Goal: Navigation & Orientation: Find specific page/section

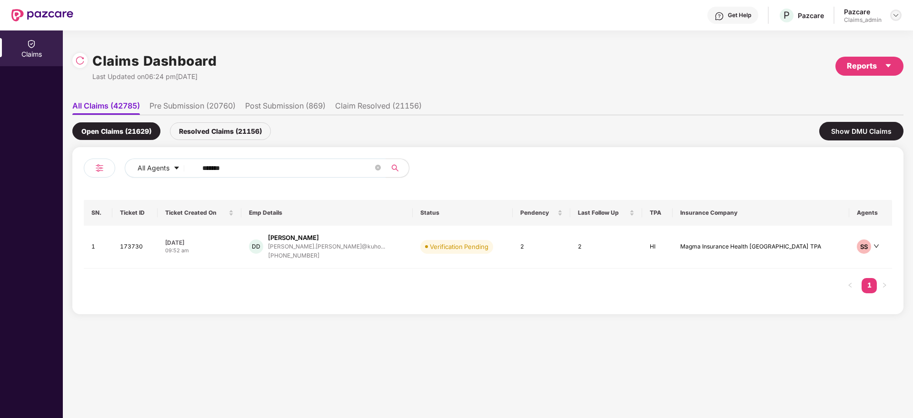
click at [898, 17] on img at bounding box center [896, 15] width 8 height 8
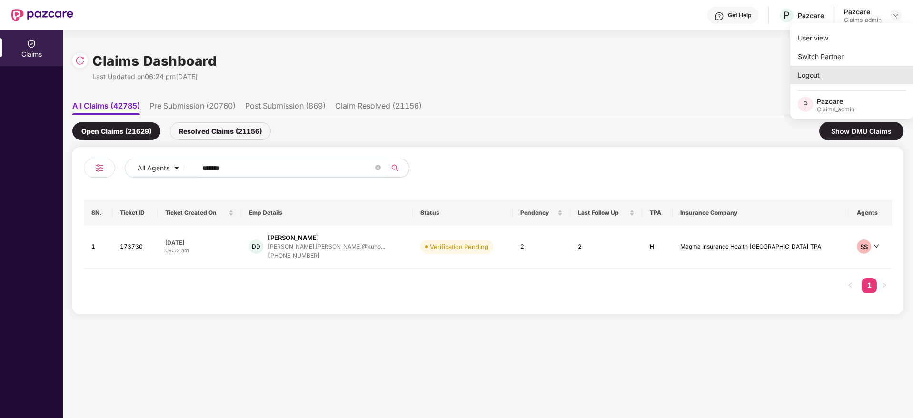
click at [812, 78] on div "Logout" at bounding box center [852, 75] width 124 height 19
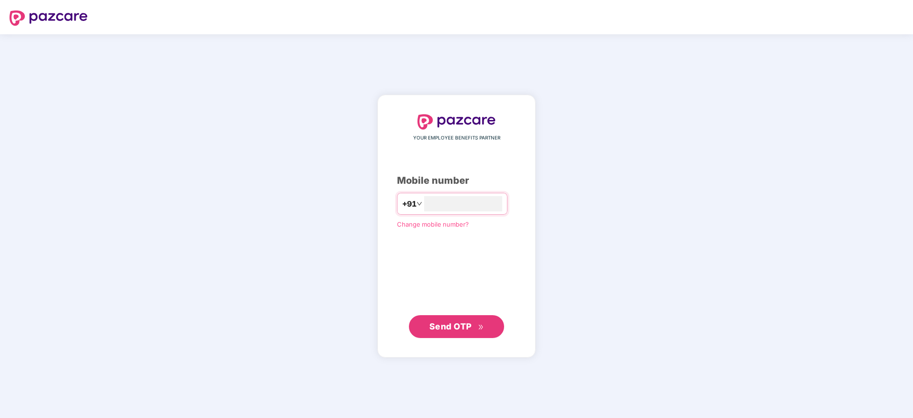
type input "**********"
click at [476, 331] on span "Send OTP" at bounding box center [456, 326] width 55 height 13
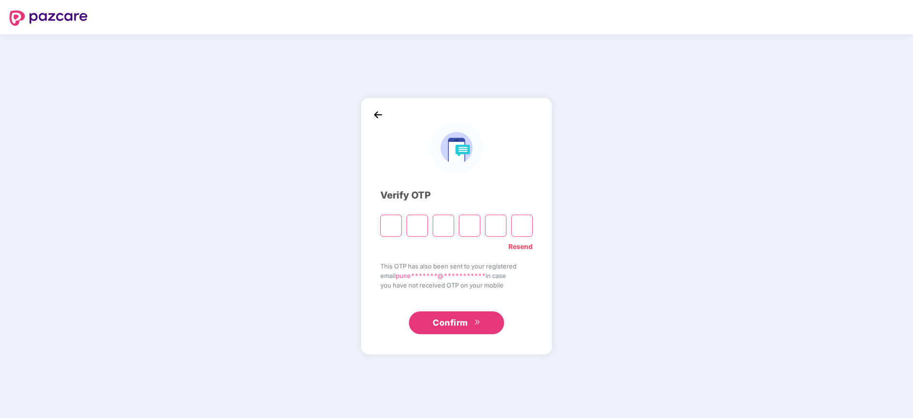
type input "*"
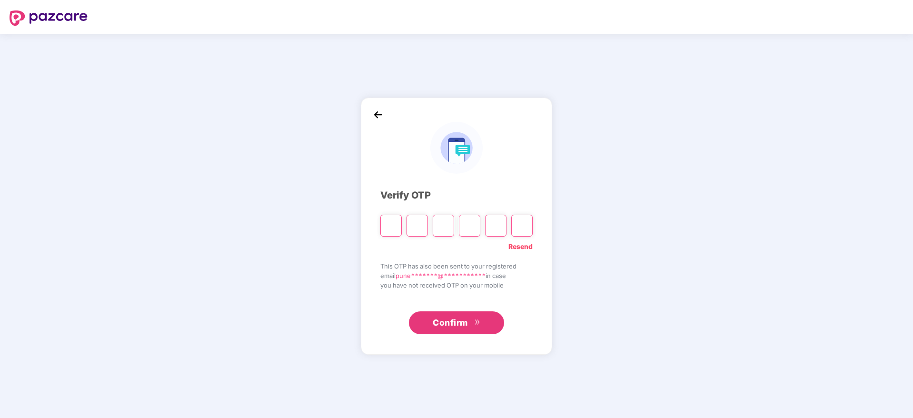
paste input "*"
type input "*"
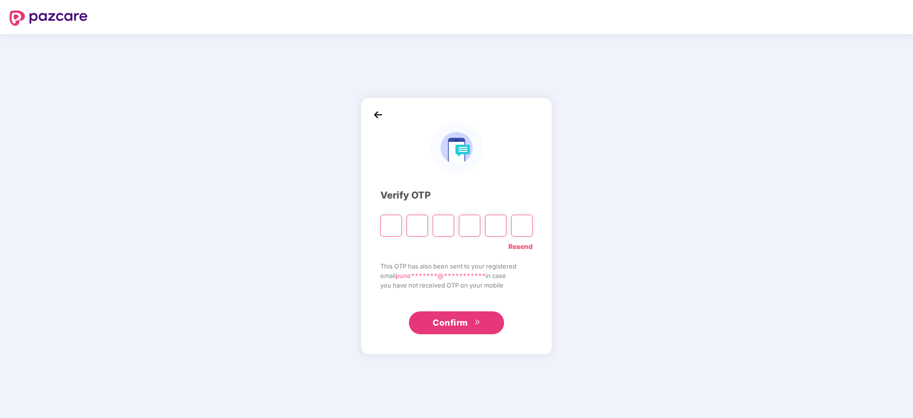
type input "*"
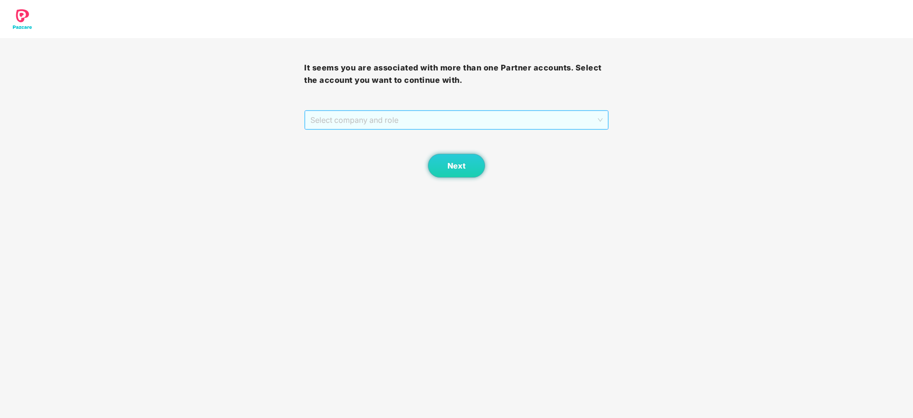
click at [437, 125] on span "Select company and role" at bounding box center [456, 120] width 292 height 18
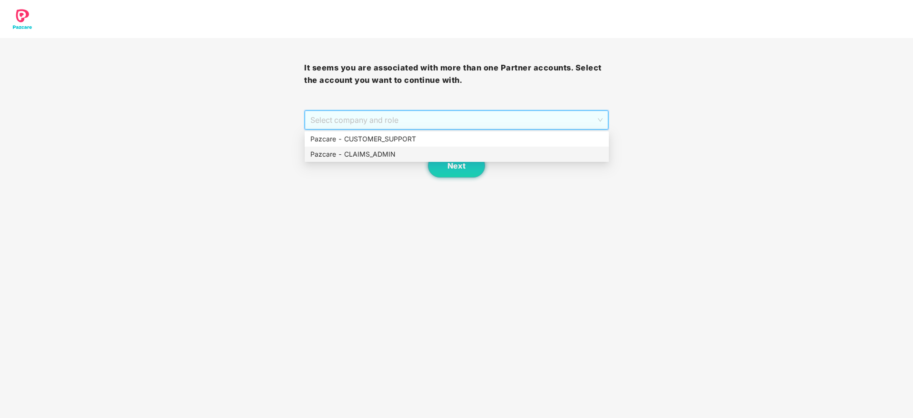
click at [380, 154] on div "Pazcare - CLAIMS_ADMIN" at bounding box center [456, 154] width 293 height 10
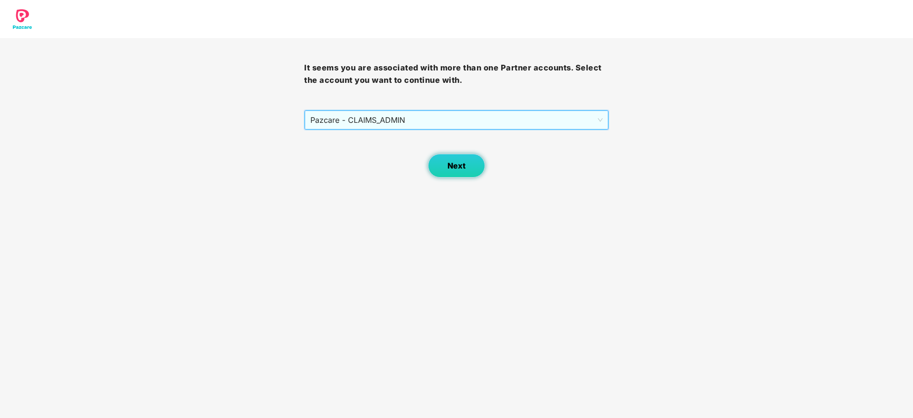
click at [457, 170] on span "Next" at bounding box center [456, 165] width 18 height 9
click at [367, 118] on span "Select company and role" at bounding box center [456, 120] width 292 height 18
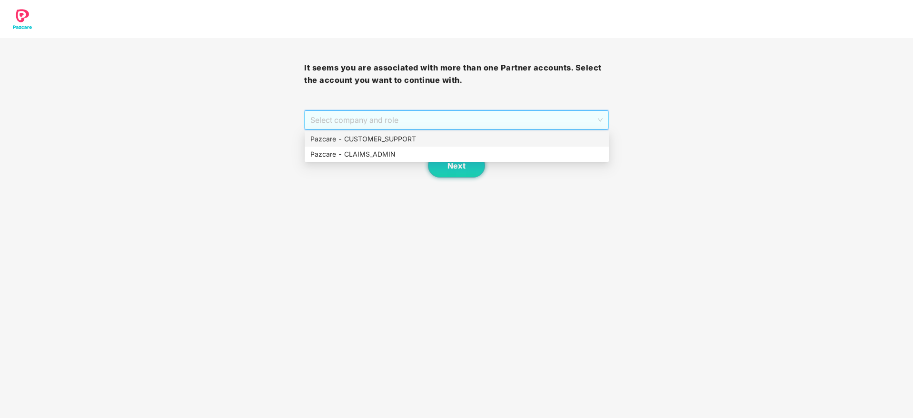
click at [368, 137] on div "Pazcare - CUSTOMER_SUPPORT" at bounding box center [456, 139] width 293 height 10
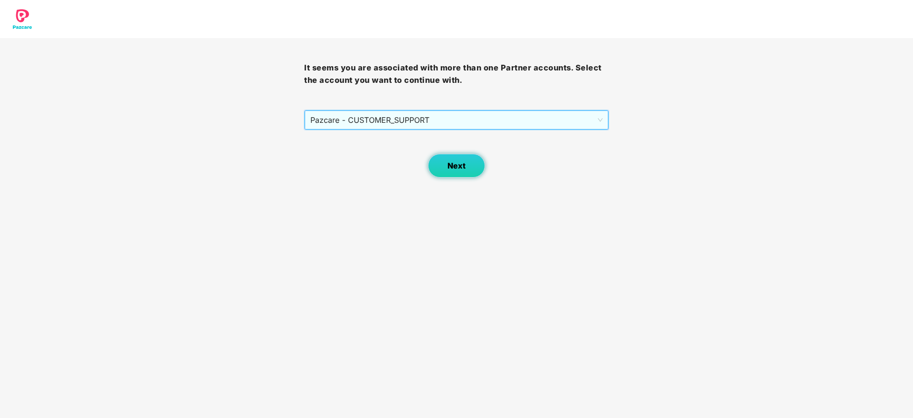
click at [457, 167] on span "Next" at bounding box center [456, 165] width 18 height 9
click at [412, 125] on span "Select company and role" at bounding box center [456, 120] width 292 height 18
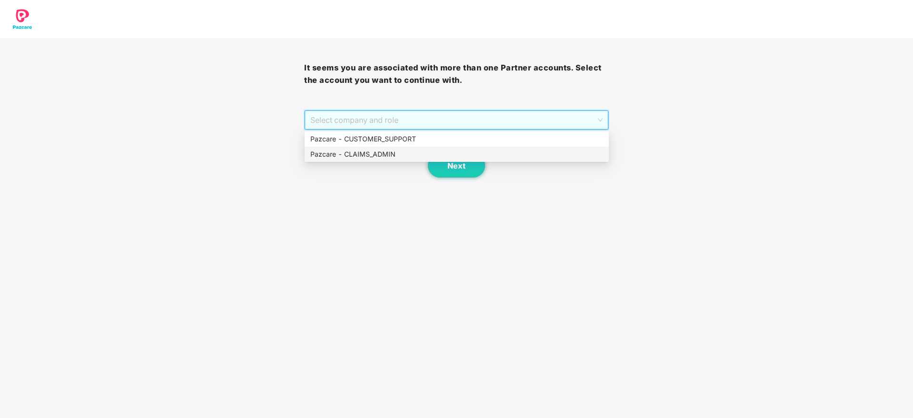
click at [387, 157] on div "Pazcare - CLAIMS_ADMIN" at bounding box center [456, 154] width 293 height 10
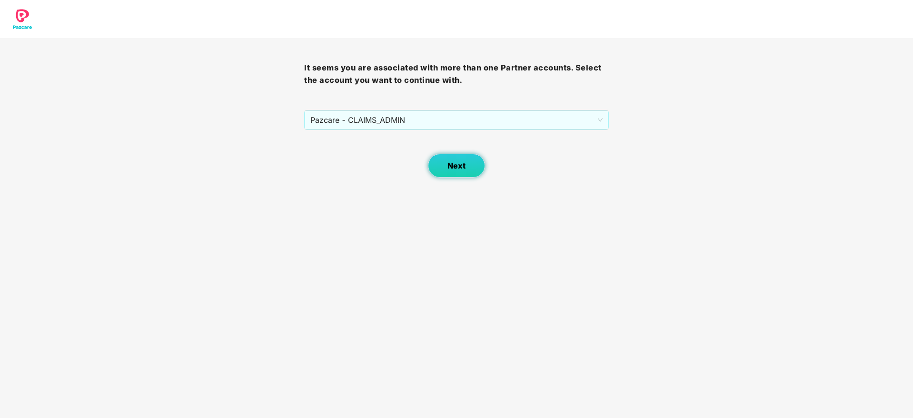
click at [459, 167] on span "Next" at bounding box center [456, 165] width 18 height 9
